Goal: Check status: Check status

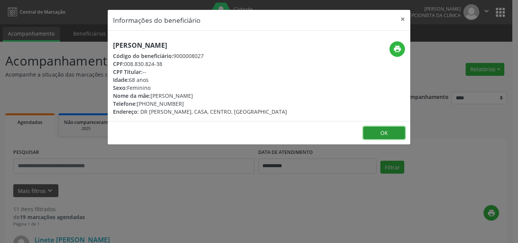
click at [378, 135] on button "OK" at bounding box center [384, 133] width 42 height 13
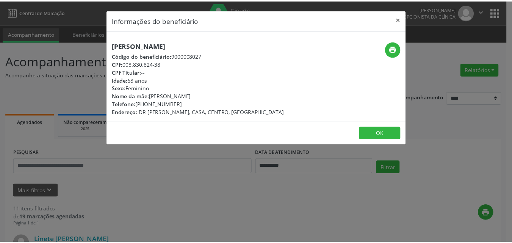
scroll to position [1272, 0]
